Goal: Contribute content: Contribute content

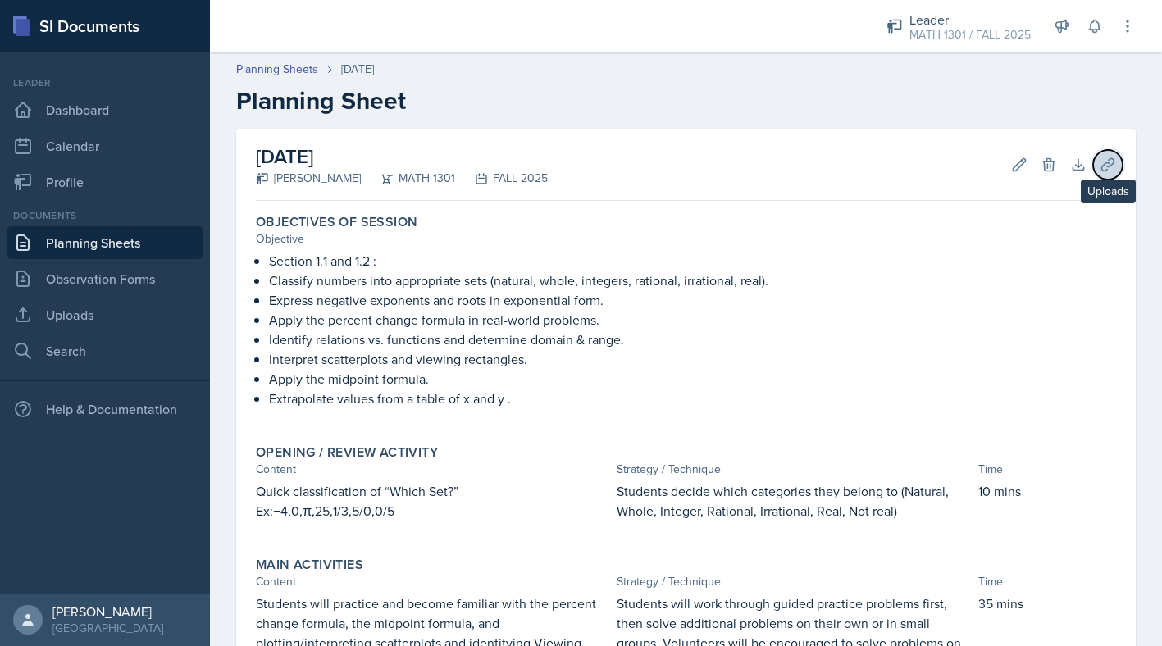
click at [1109, 166] on icon at bounding box center [1107, 164] width 12 height 12
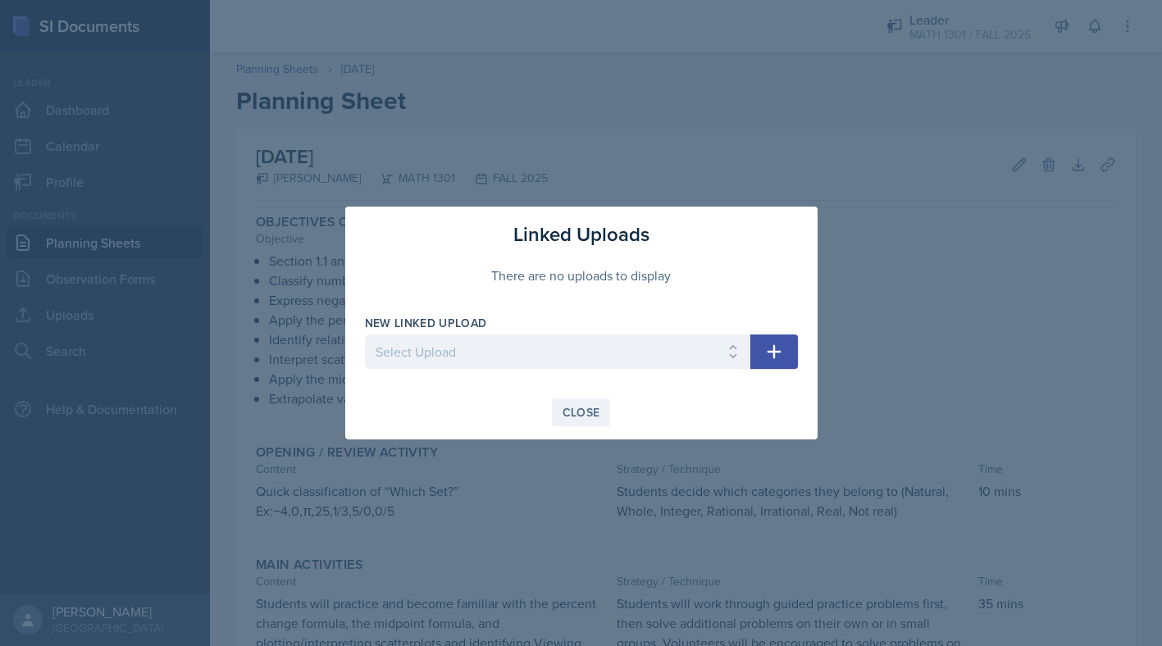
click at [563, 398] on button "Close" at bounding box center [581, 412] width 59 height 28
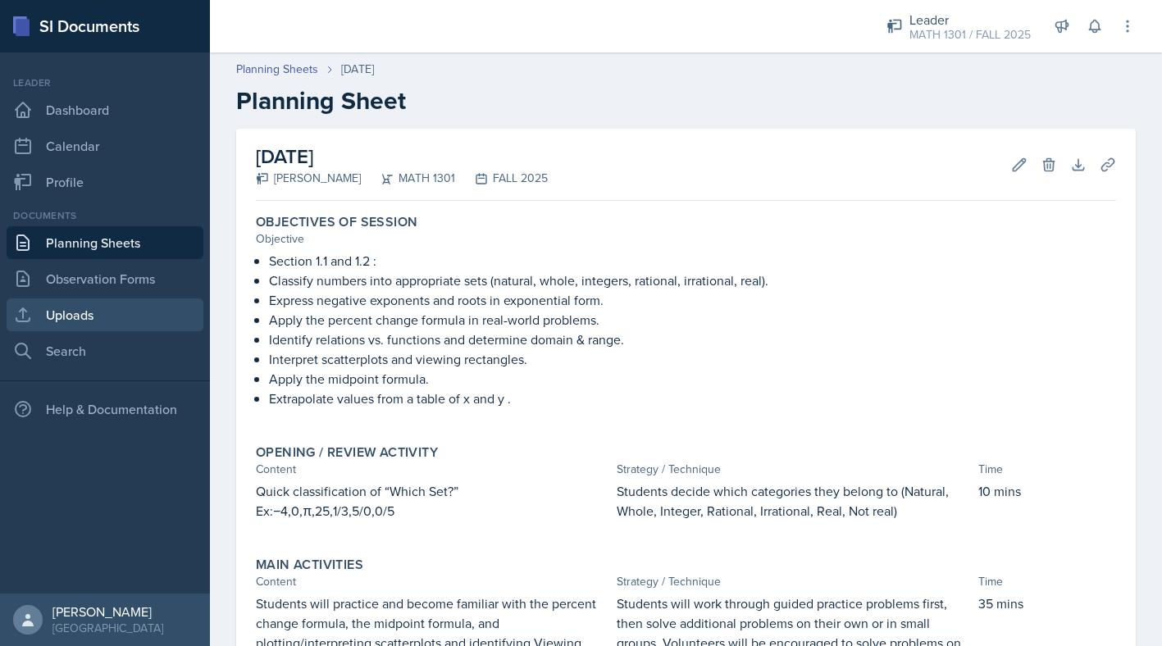
click at [61, 330] on link "Uploads" at bounding box center [105, 314] width 197 height 33
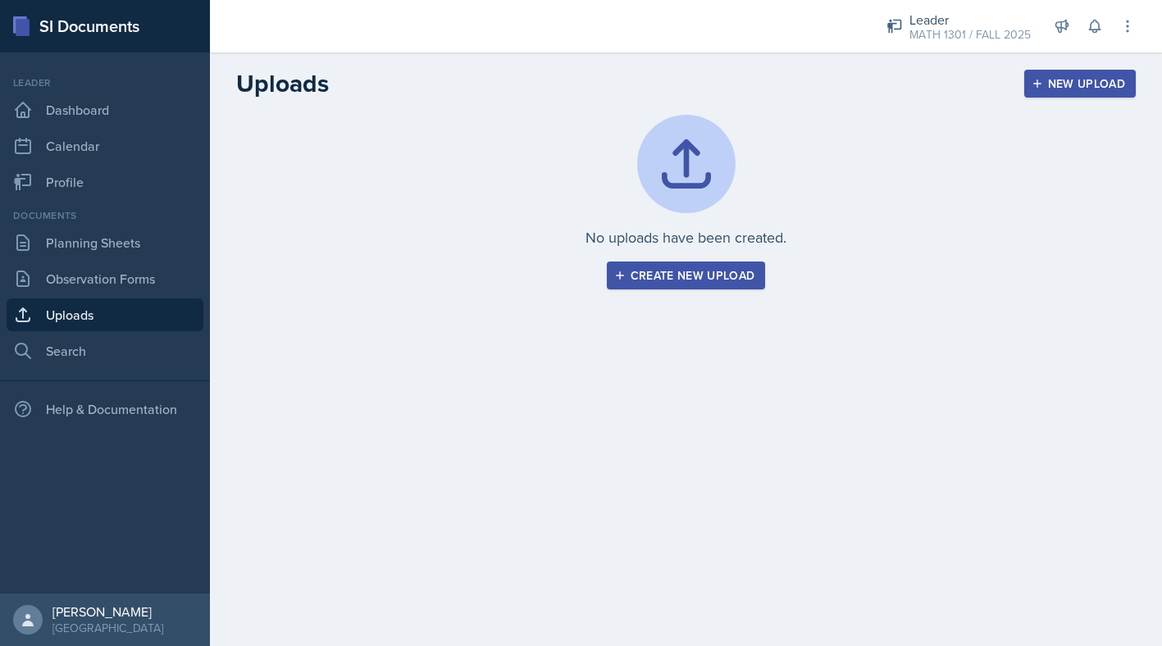
click at [685, 281] on div "Create new upload" at bounding box center [686, 275] width 138 height 13
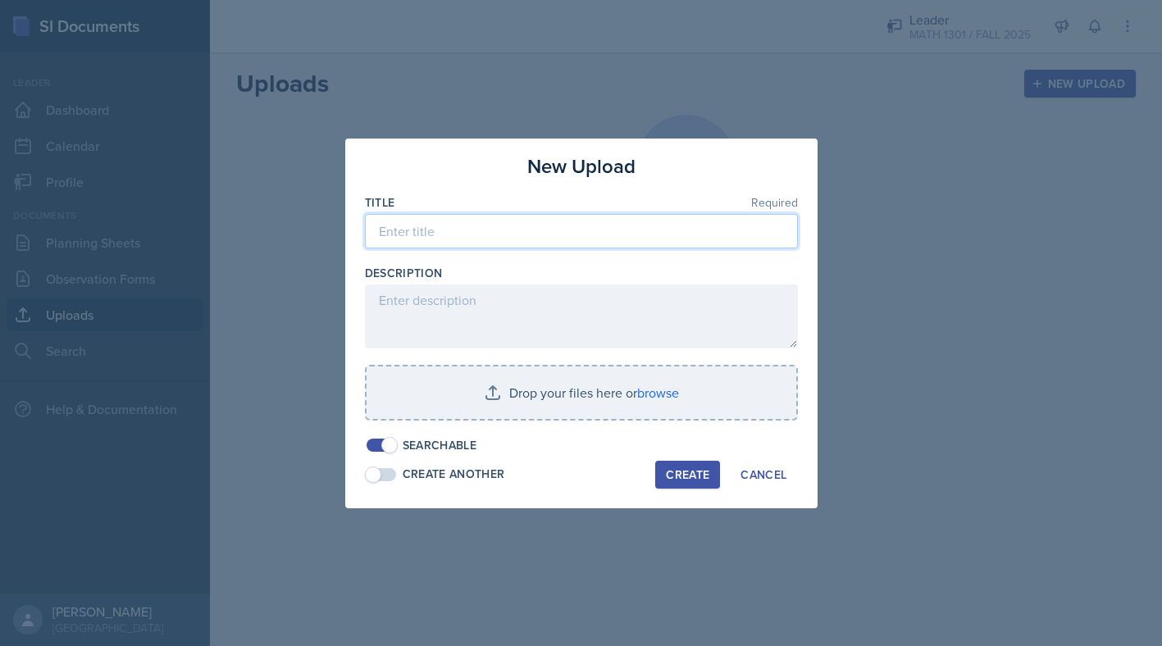
click at [509, 236] on input at bounding box center [581, 231] width 433 height 34
type input "Week 1"
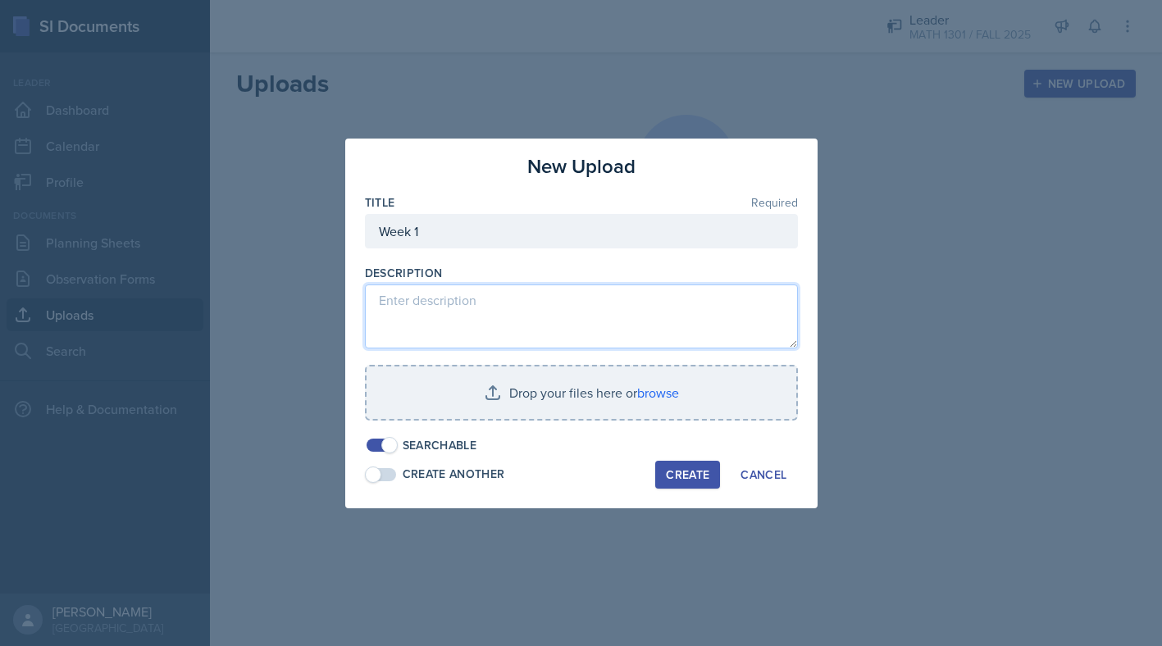
click at [510, 305] on textarea at bounding box center [581, 317] width 433 height 64
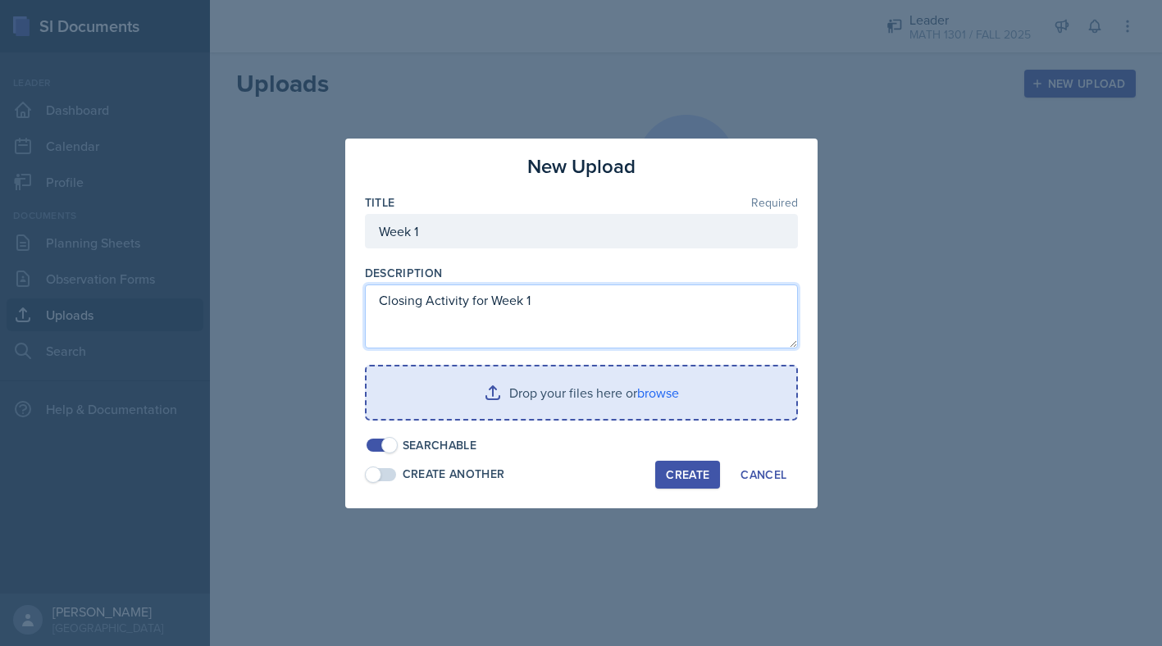
type textarea "Closing Activity for Week 1"
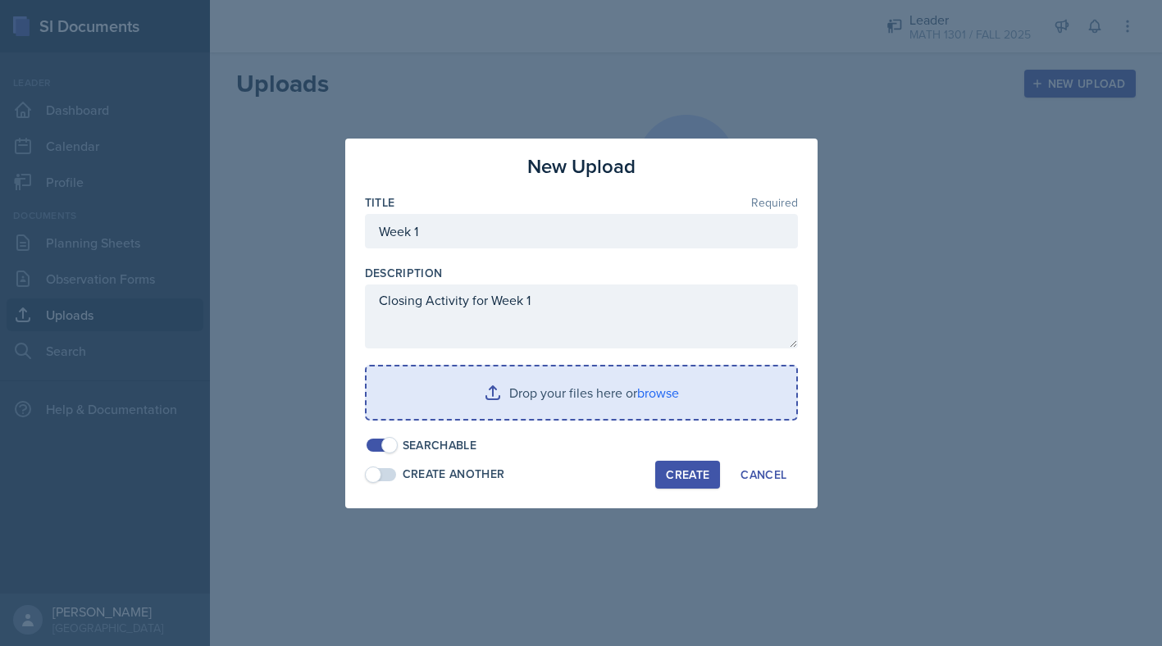
click at [673, 404] on input "file" at bounding box center [582, 393] width 430 height 52
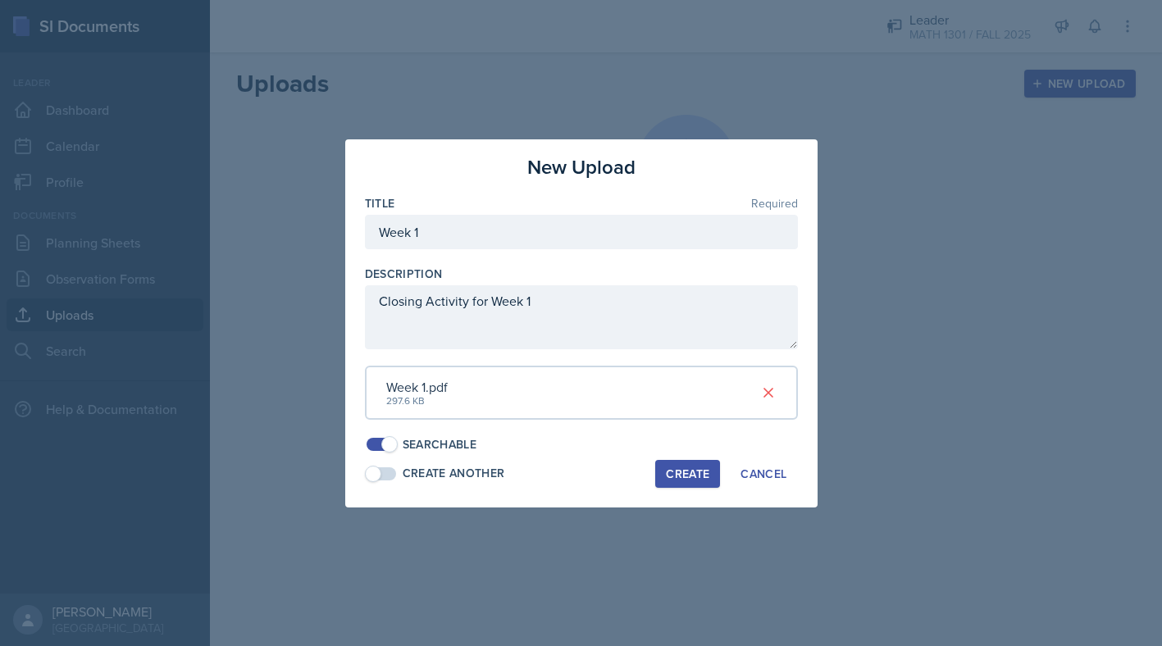
click at [702, 471] on div "Create" at bounding box center [687, 473] width 43 height 13
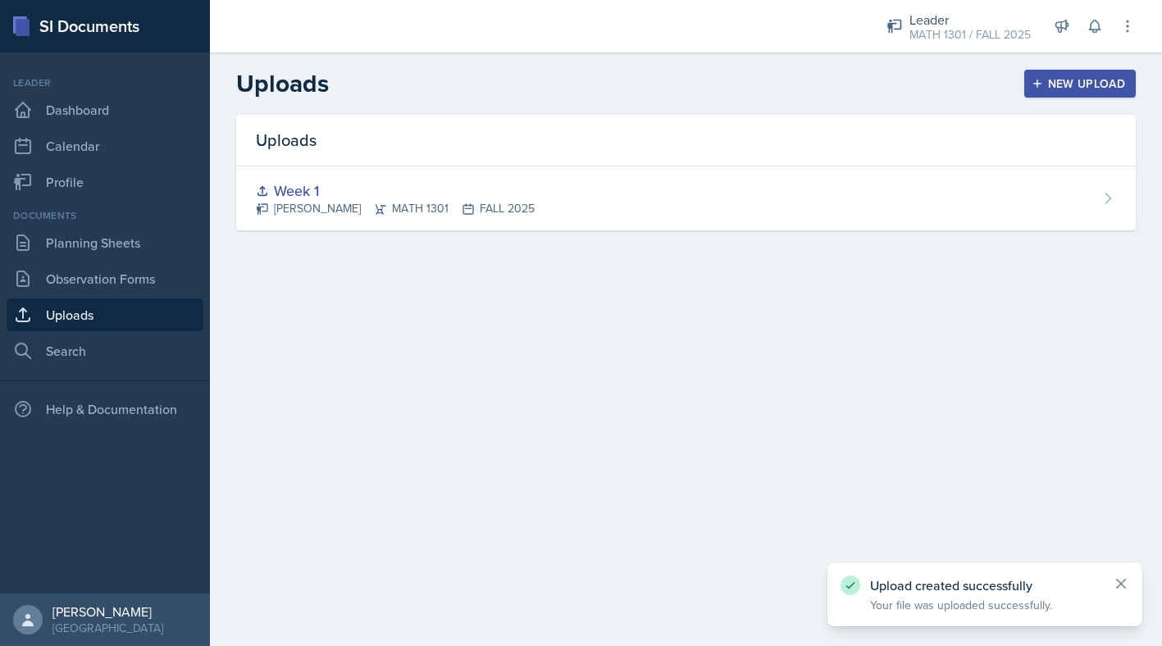
click at [1123, 580] on icon at bounding box center [1121, 584] width 16 height 16
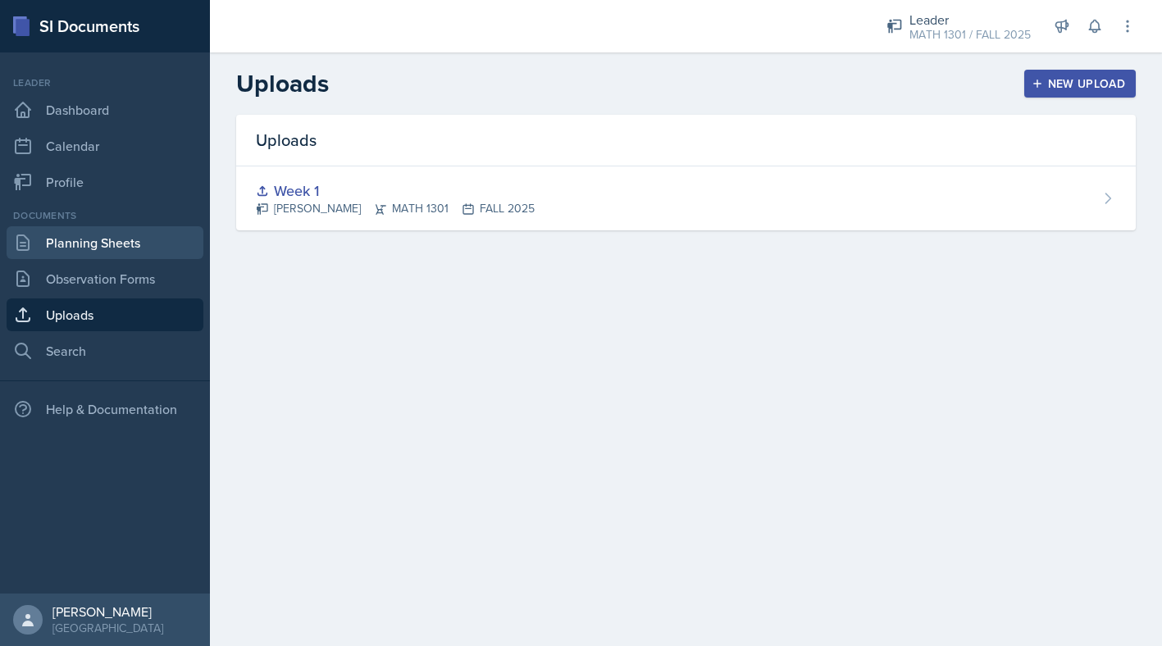
click at [83, 239] on link "Planning Sheets" at bounding box center [105, 242] width 197 height 33
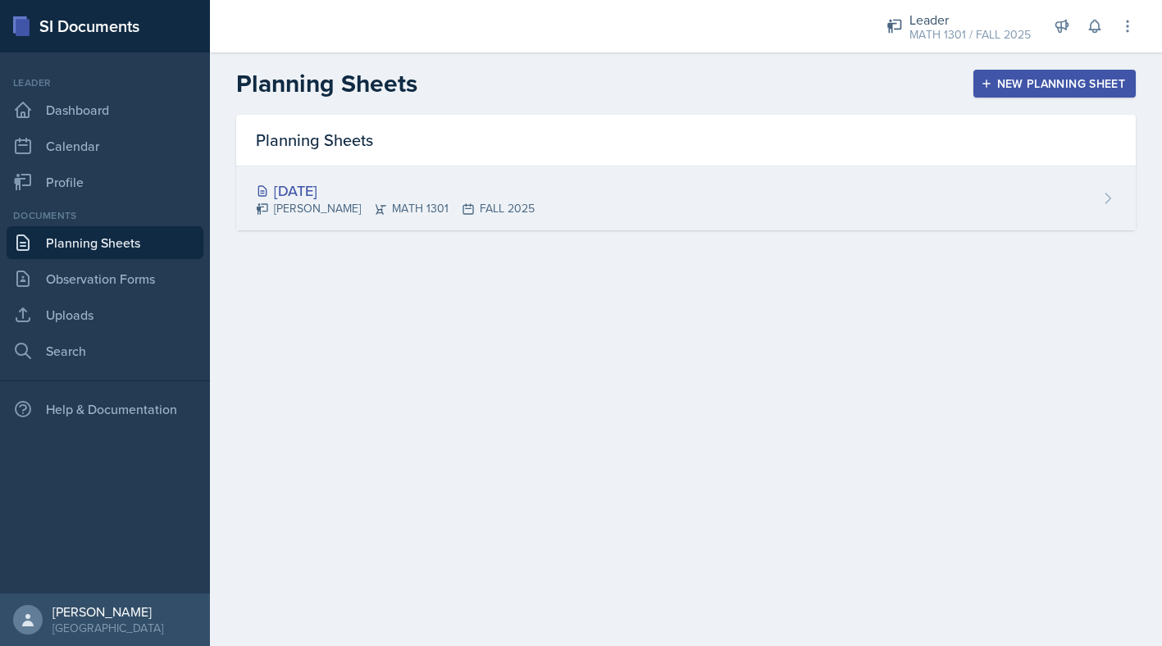
click at [689, 187] on div "[DATE] [PERSON_NAME] MATH 1301 FALL 2025" at bounding box center [685, 198] width 899 height 64
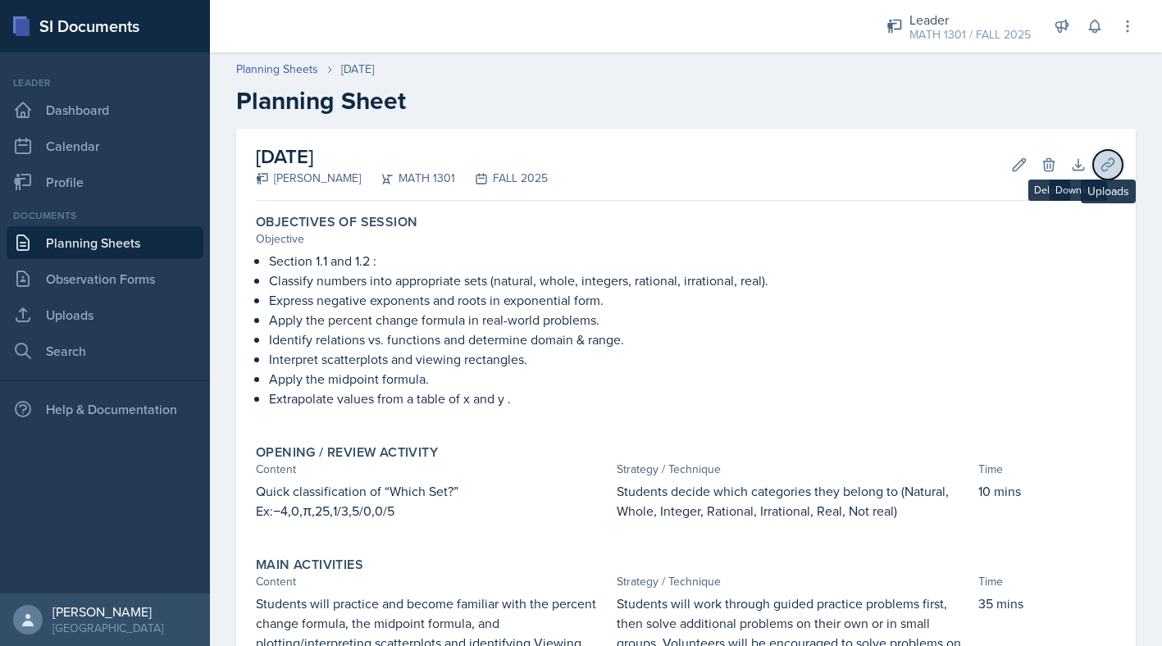
click at [1097, 164] on button "Uploads" at bounding box center [1108, 165] width 30 height 30
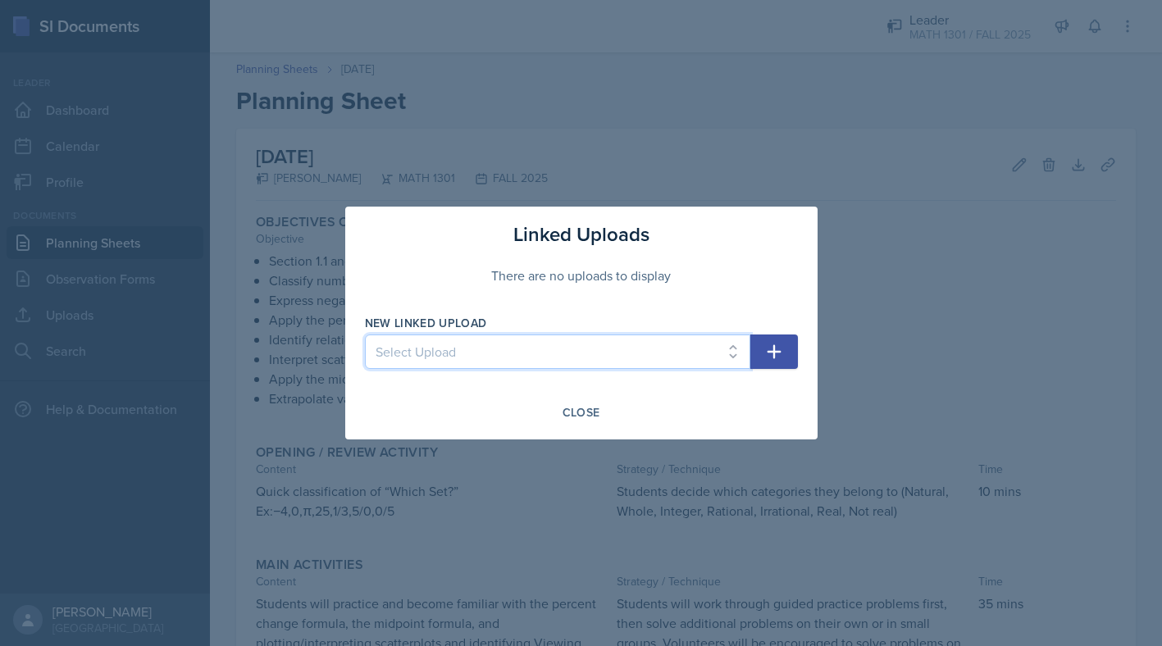
click at [604, 359] on select "Select Upload Week 1" at bounding box center [557, 352] width 385 height 34
select select "fea4c8a9-22d9-4281-9603-bcdebbf230d7"
click at [365, 335] on select "Select Upload Week 1" at bounding box center [557, 352] width 385 height 34
click at [767, 355] on icon "button" at bounding box center [774, 352] width 20 height 20
select select
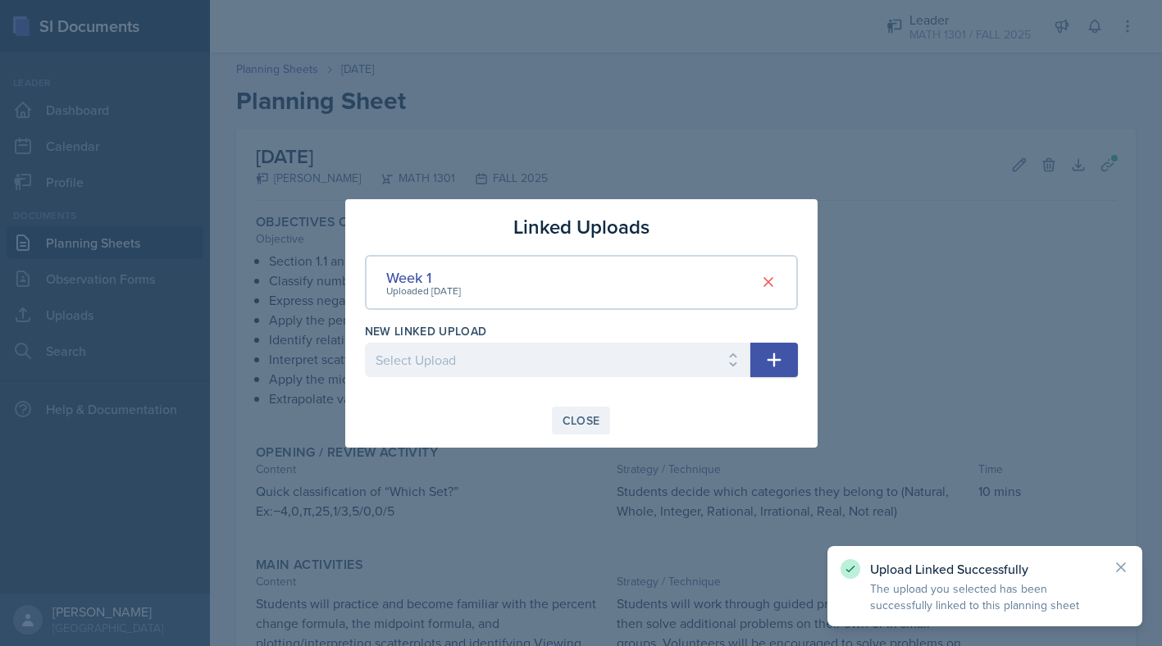
click at [590, 417] on div "Close" at bounding box center [581, 420] width 38 height 13
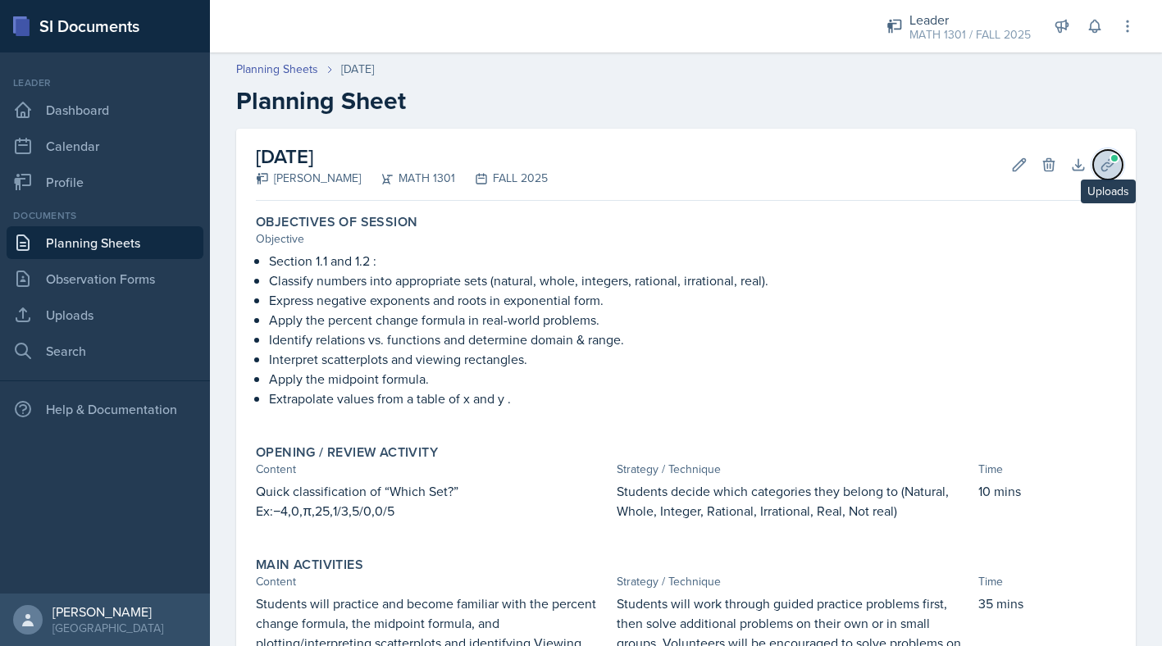
click at [1105, 167] on icon at bounding box center [1108, 165] width 16 height 16
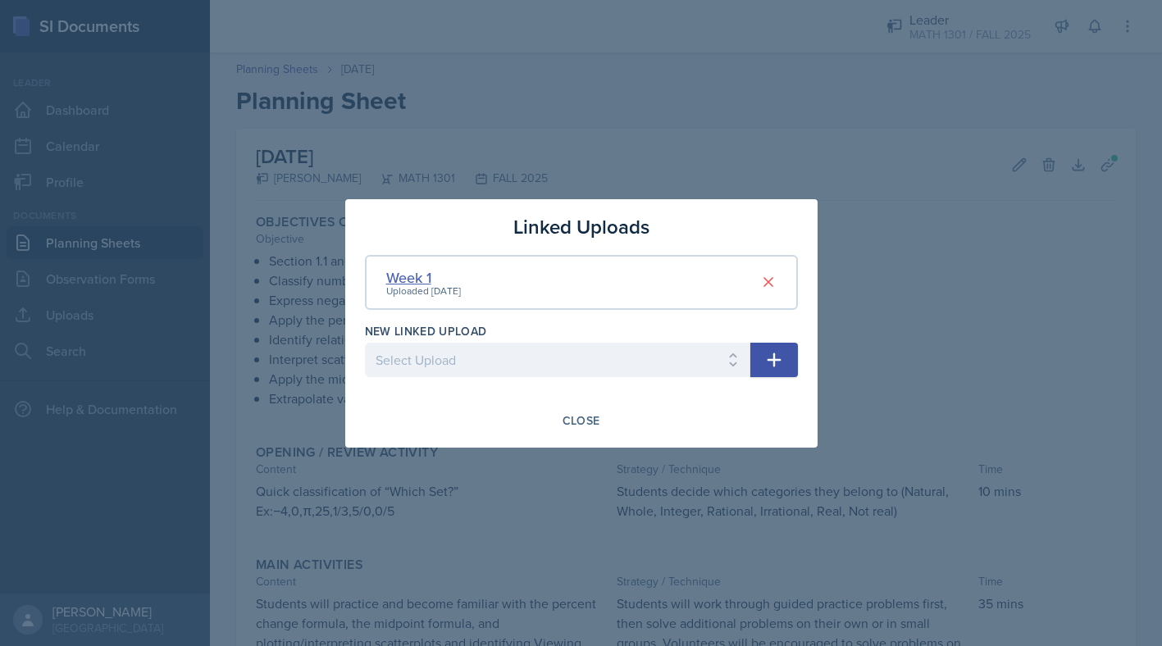
click at [461, 278] on div "Week 1" at bounding box center [423, 277] width 75 height 22
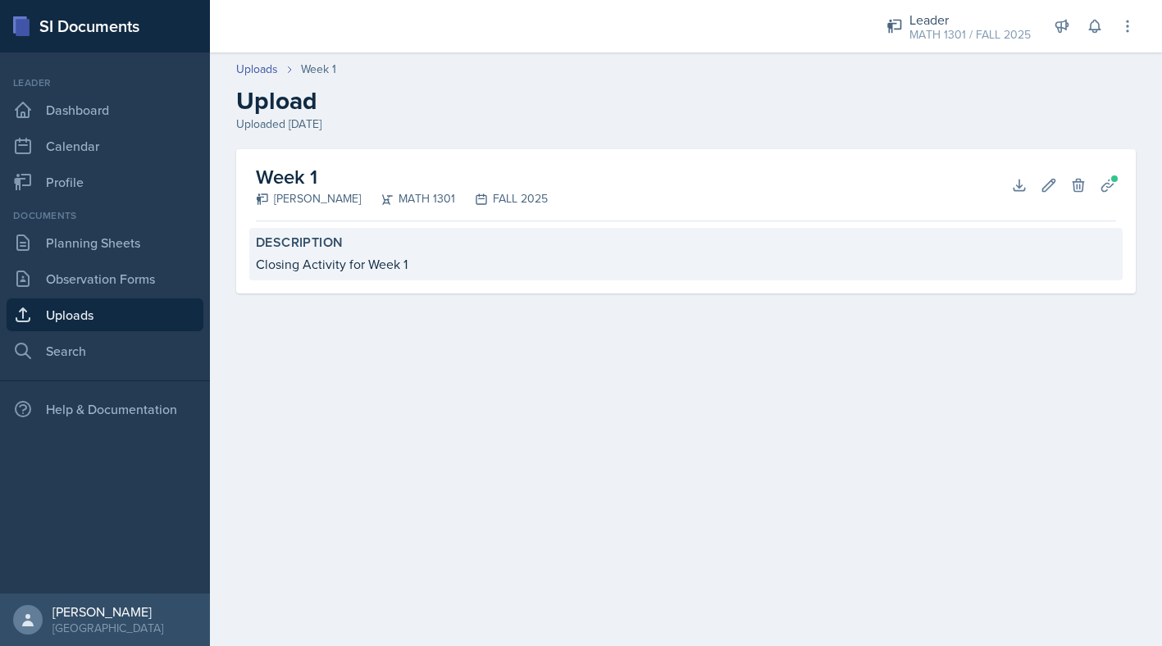
click at [287, 252] on div "Description Closing Activity for Week 1" at bounding box center [685, 254] width 873 height 52
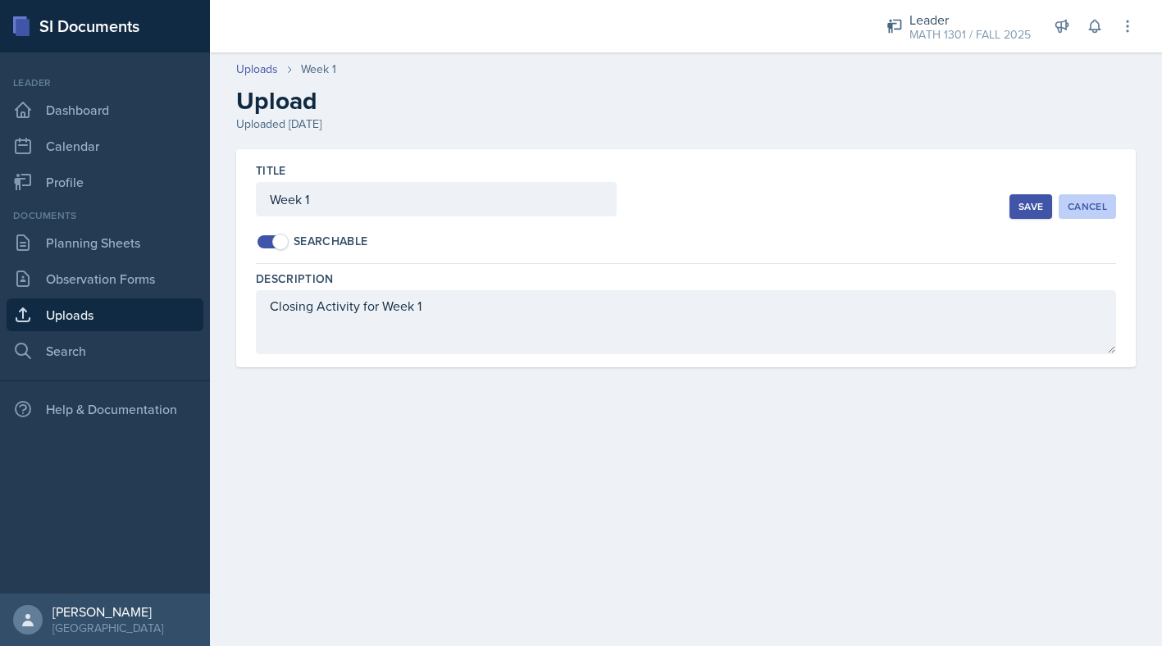
click at [1091, 203] on div "Cancel" at bounding box center [1087, 206] width 39 height 13
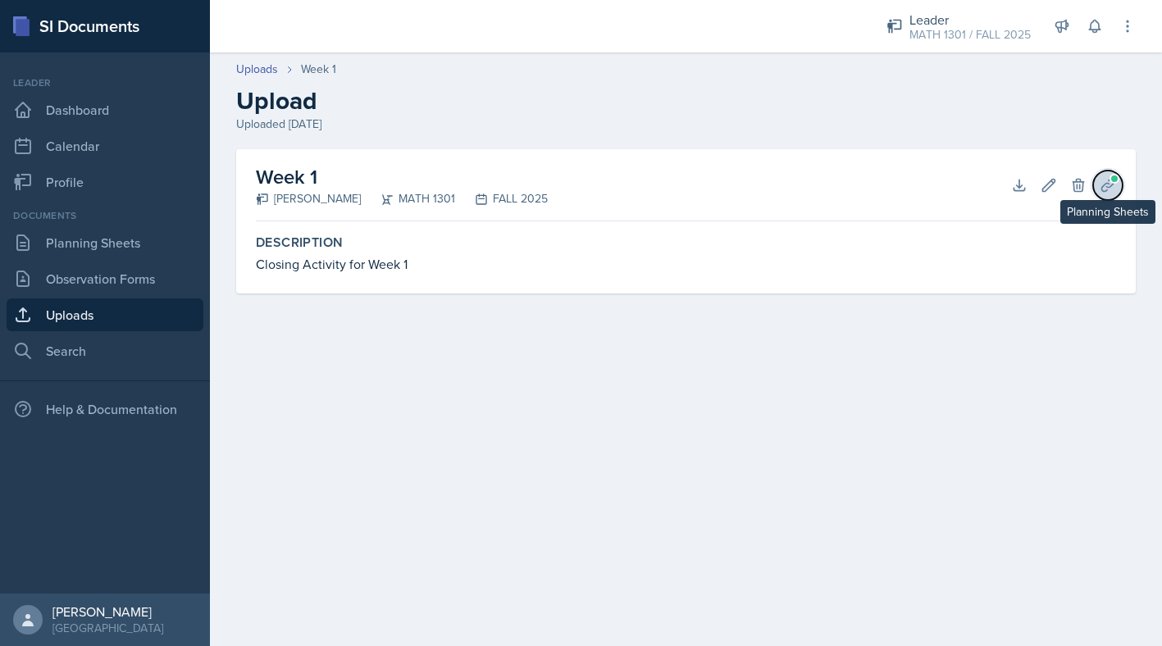
click at [1100, 178] on icon at bounding box center [1108, 185] width 16 height 16
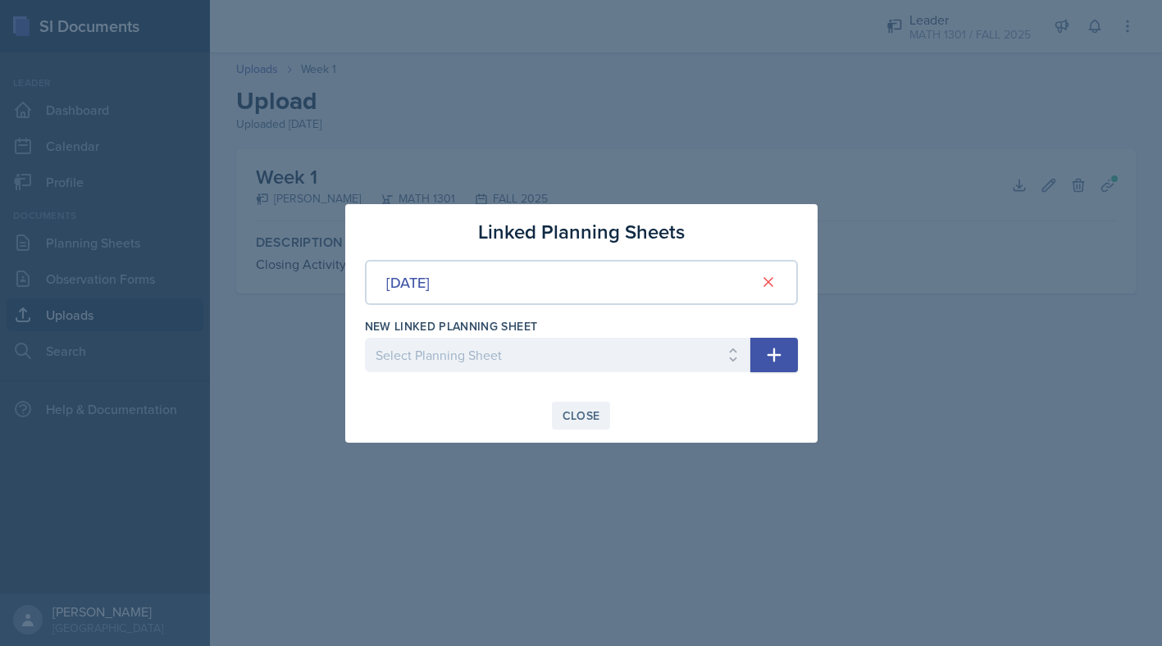
click at [582, 412] on div "Close" at bounding box center [581, 415] width 38 height 13
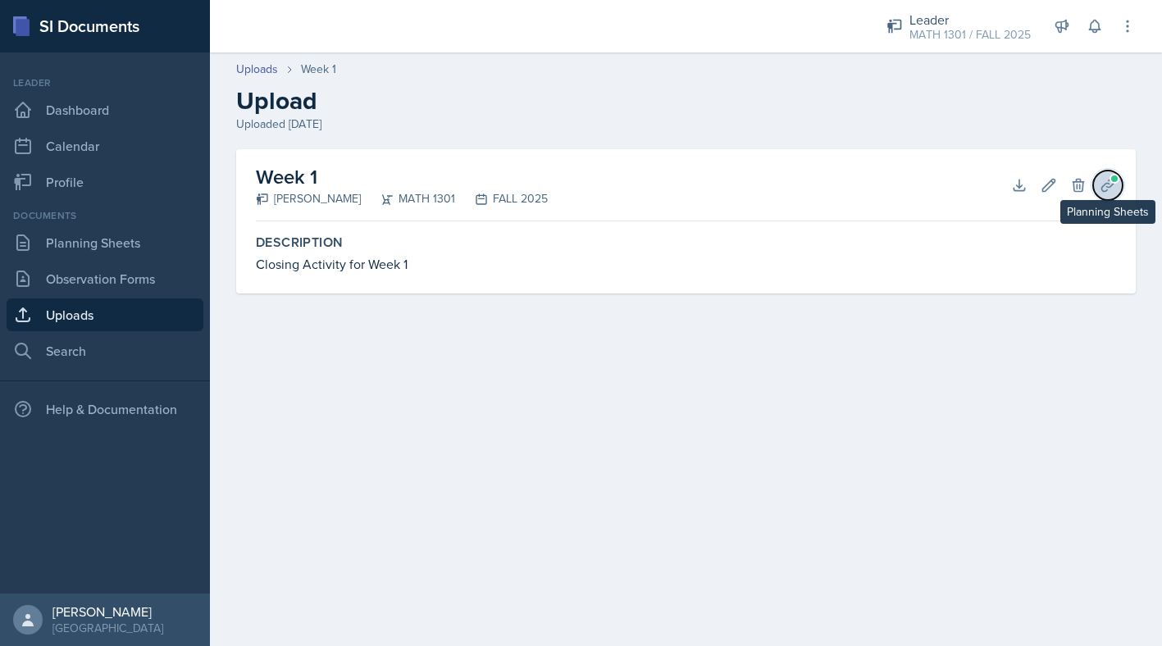
click at [1107, 179] on icon at bounding box center [1108, 185] width 16 height 16
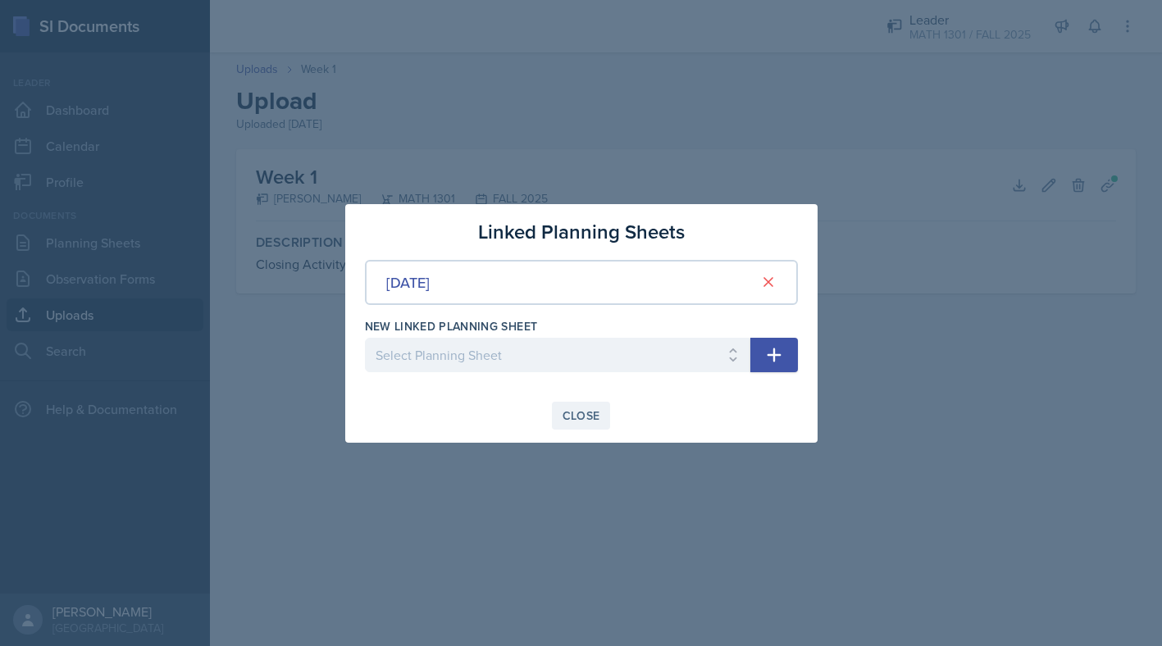
click at [585, 417] on div "Close" at bounding box center [581, 415] width 38 height 13
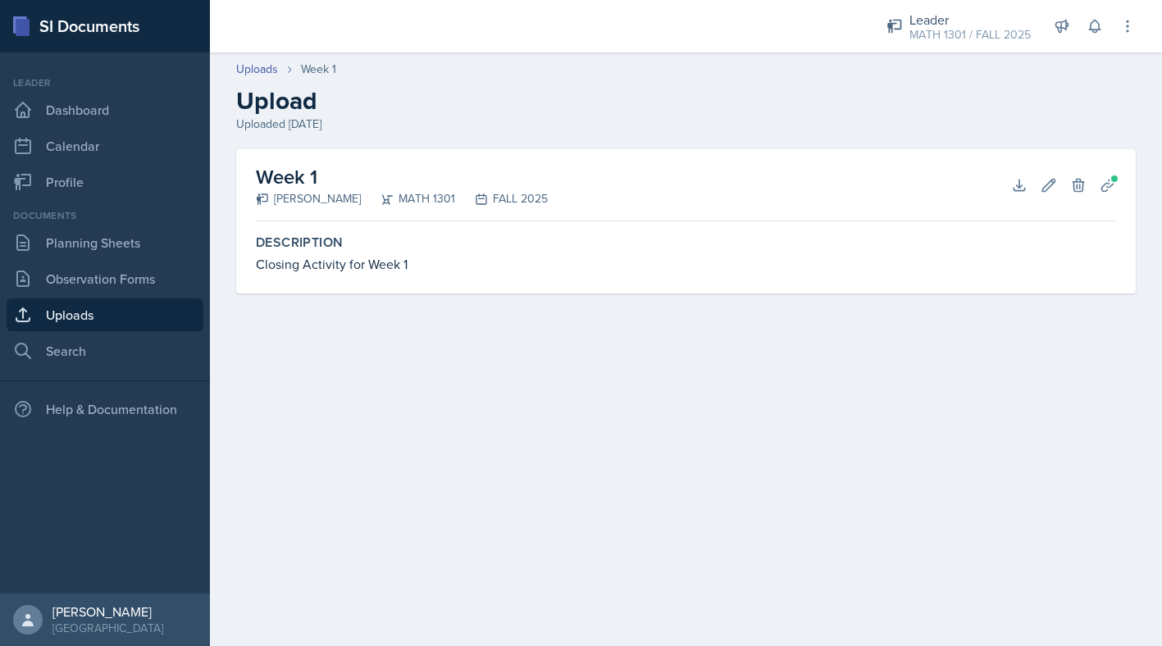
click at [292, 180] on h2 "Week 1" at bounding box center [402, 177] width 292 height 30
click at [80, 245] on link "Planning Sheets" at bounding box center [105, 242] width 197 height 33
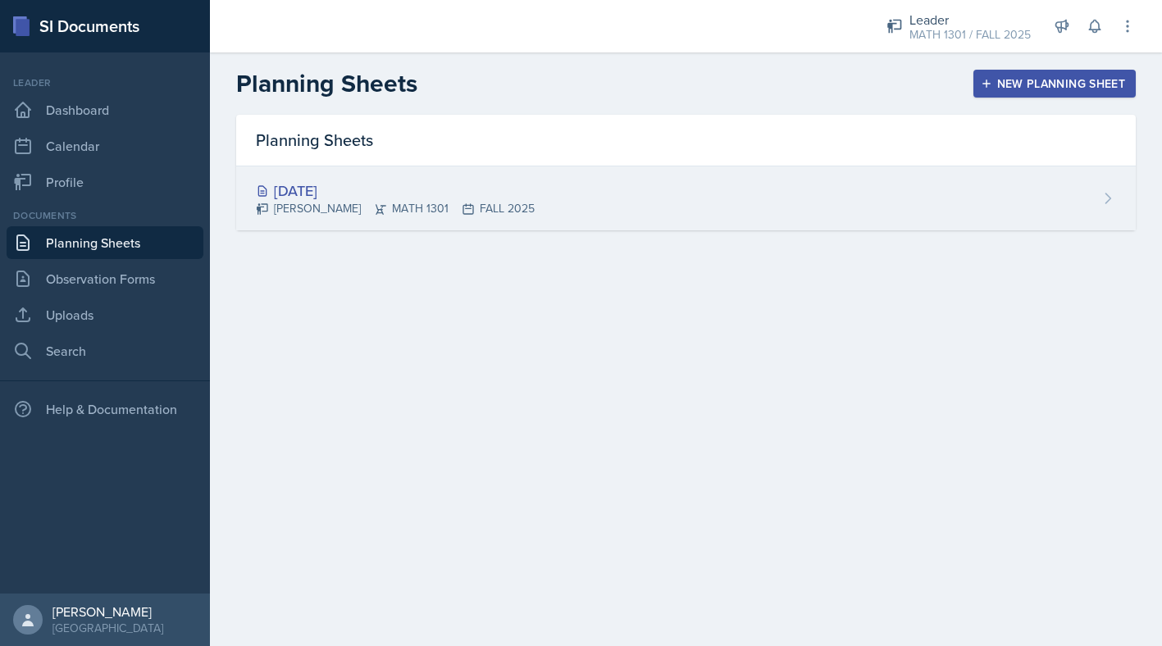
click at [271, 216] on div "[PERSON_NAME] MATH 1301 FALL 2025" at bounding box center [395, 208] width 279 height 17
